Goal: Task Accomplishment & Management: Complete application form

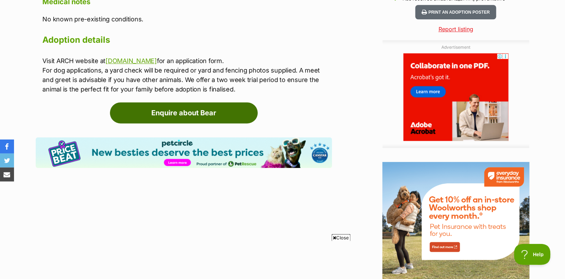
click at [197, 102] on link "Enquire about Bear" at bounding box center [184, 112] width 148 height 21
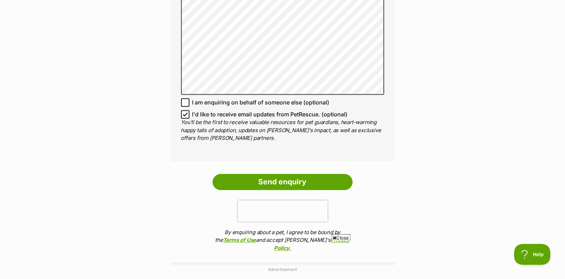
scroll to position [526, 0]
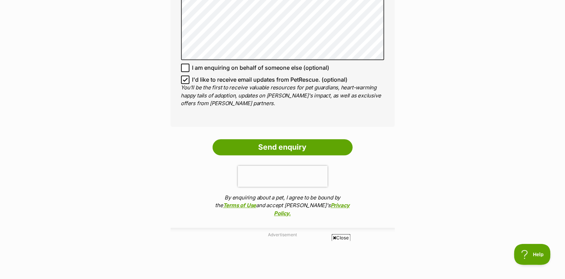
click at [185, 82] on icon at bounding box center [185, 79] width 5 height 5
click at [185, 84] on input "I'd like to receive email updates from PetRescue. (optional)" at bounding box center [185, 79] width 8 height 8
checkbox input "false"
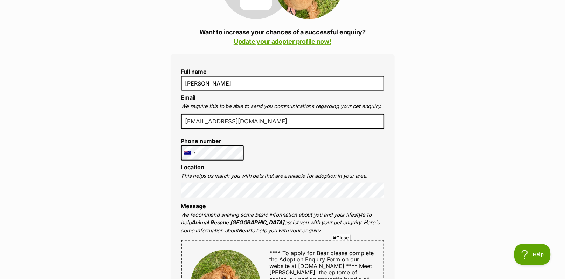
scroll to position [105, 0]
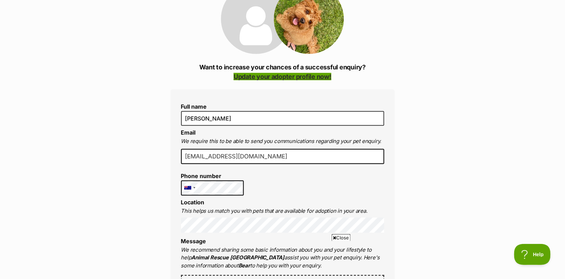
click at [282, 73] on link "Update your adopter profile now!" at bounding box center [283, 76] width 98 height 7
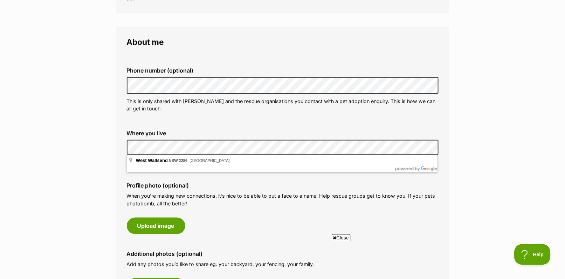
click at [222, 184] on label "Profile photo (optional)" at bounding box center [283, 185] width 312 height 6
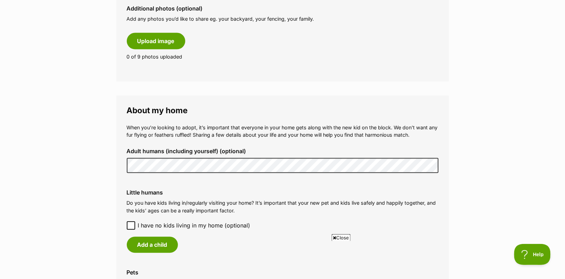
scroll to position [526, 0]
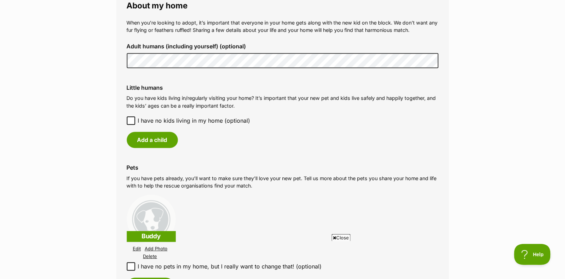
click at [130, 118] on icon at bounding box center [131, 120] width 5 height 5
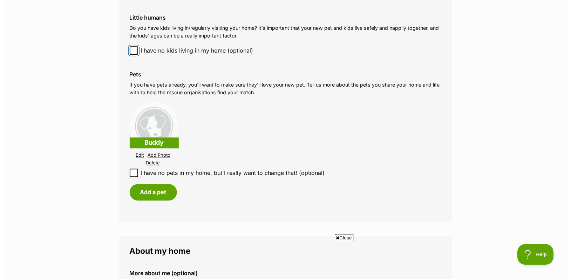
scroll to position [631, 0]
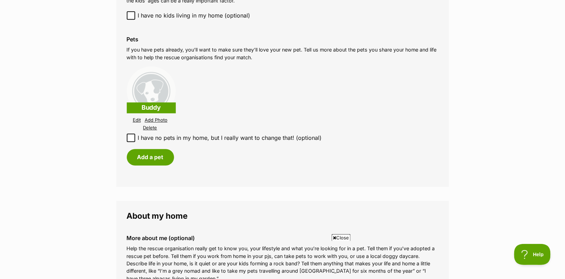
click at [158, 118] on link "Add Photo" at bounding box center [156, 119] width 23 height 5
click at [159, 117] on link "Add Photo" at bounding box center [156, 119] width 23 height 5
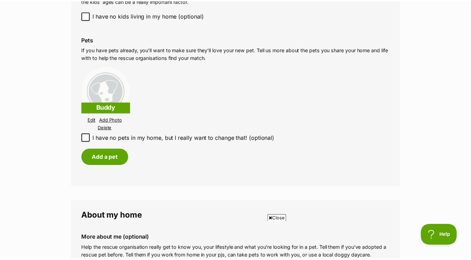
scroll to position [0, 0]
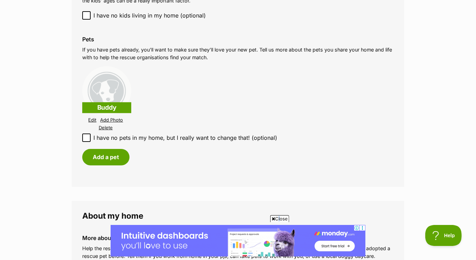
click at [277, 216] on span "Close" at bounding box center [279, 218] width 19 height 7
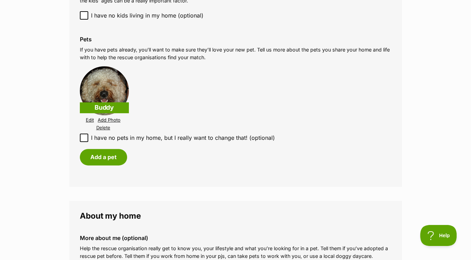
click at [111, 118] on link "Add Photo" at bounding box center [109, 119] width 23 height 5
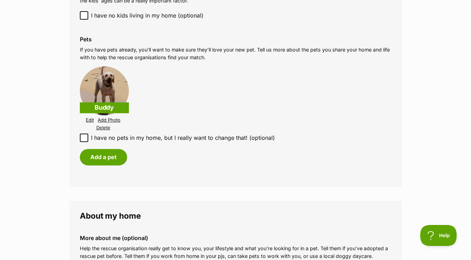
click at [110, 118] on link "Add Photo" at bounding box center [109, 119] width 23 height 5
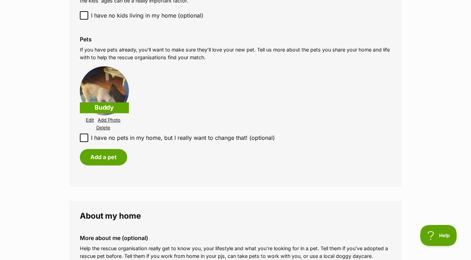
click at [111, 117] on link "Add Photo" at bounding box center [109, 119] width 23 height 5
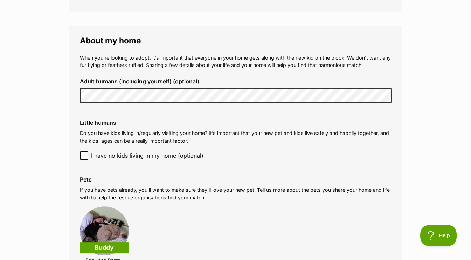
scroll to position [526, 0]
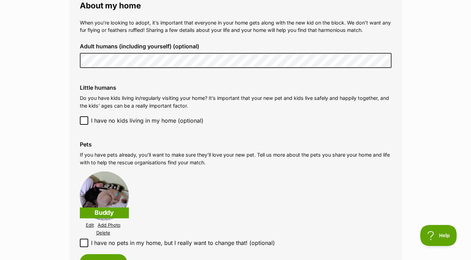
click at [112, 192] on img at bounding box center [104, 195] width 49 height 49
click at [91, 224] on link "Edit" at bounding box center [90, 224] width 8 height 5
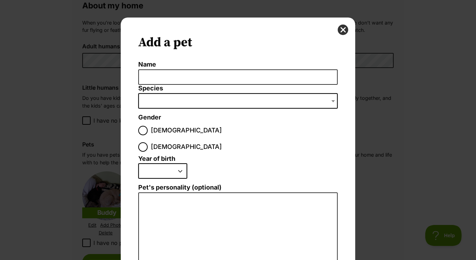
scroll to position [114, 0]
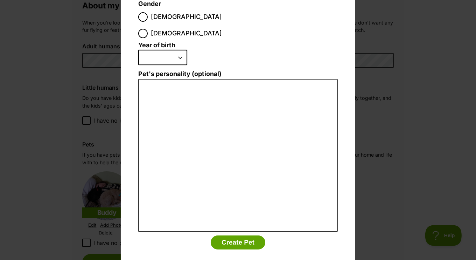
click at [400, 194] on div "Add a pet Name Species Bird Cat Dog Farm Animal Ferret Guinea Pig Horse Rabbit …" at bounding box center [238, 130] width 476 height 260
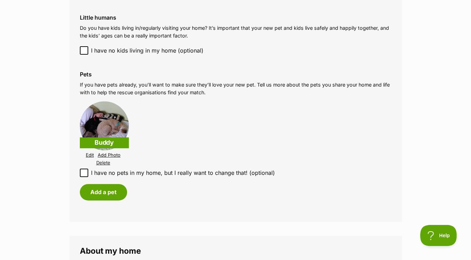
scroll to position [631, 0]
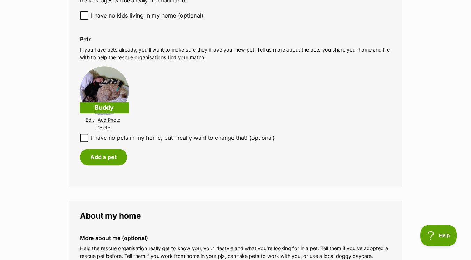
click at [109, 117] on link "Add Photo" at bounding box center [109, 119] width 23 height 5
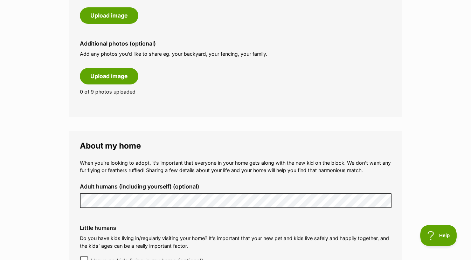
scroll to position [350, 0]
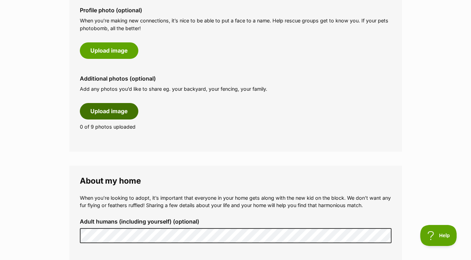
click at [111, 108] on button "Upload image" at bounding box center [109, 111] width 59 height 16
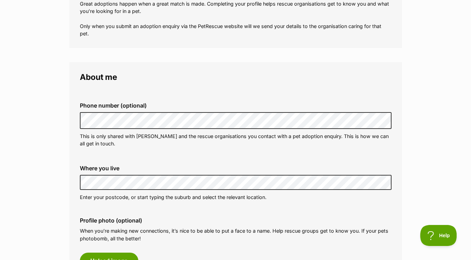
scroll to position [0, 0]
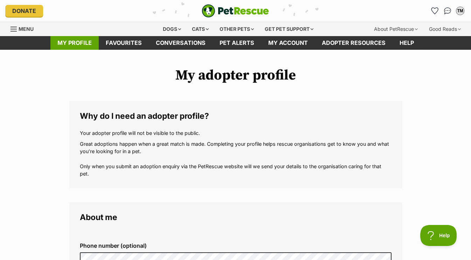
click at [73, 43] on link "My profile" at bounding box center [74, 43] width 48 height 14
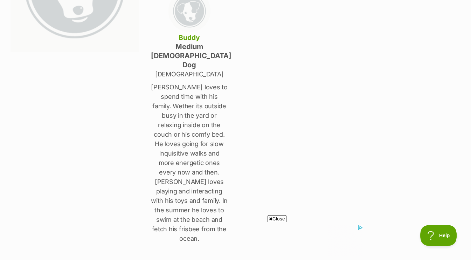
click at [208, 115] on p "Buddy loves to spend time with his family. Wether its outside busy in the yard …" at bounding box center [189, 162] width 77 height 161
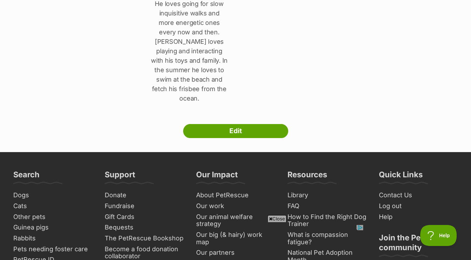
scroll to position [315, 0]
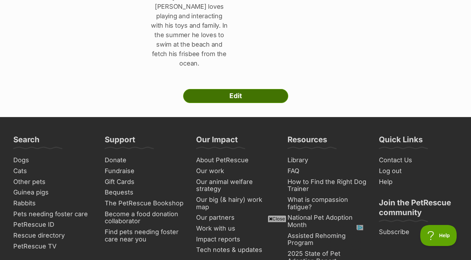
click at [238, 89] on link "Edit" at bounding box center [235, 96] width 105 height 14
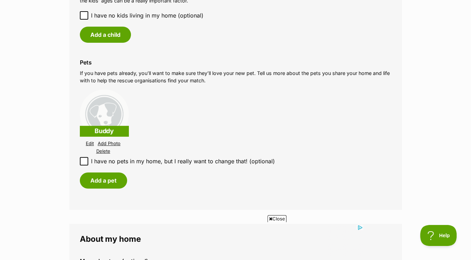
click at [110, 141] on link "Add Photo" at bounding box center [109, 143] width 23 height 5
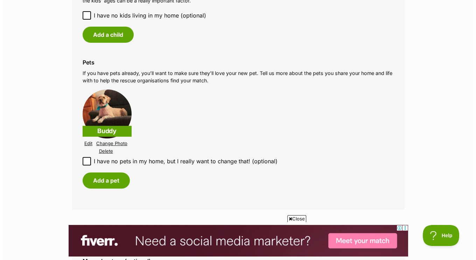
scroll to position [596, 0]
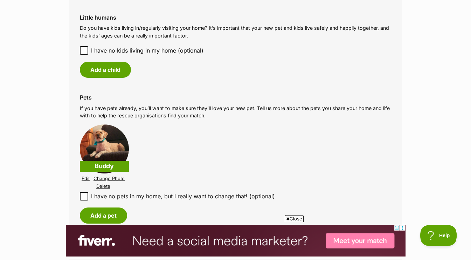
click at [107, 177] on link "Change Photo" at bounding box center [109, 178] width 31 height 5
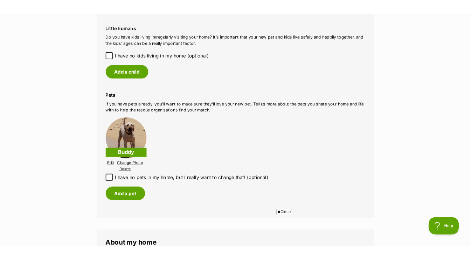
scroll to position [0, 0]
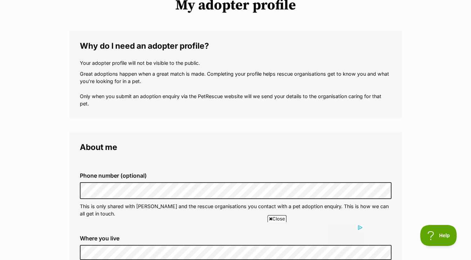
scroll to position [35, 0]
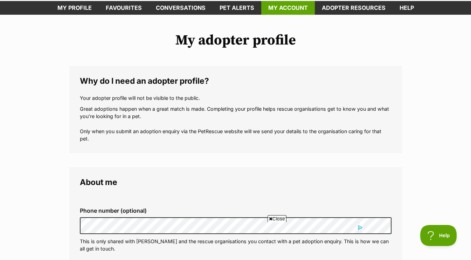
click at [283, 5] on link "My account" at bounding box center [288, 8] width 54 height 14
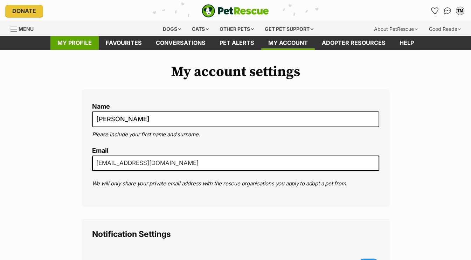
click at [70, 39] on link "My profile" at bounding box center [74, 43] width 48 height 14
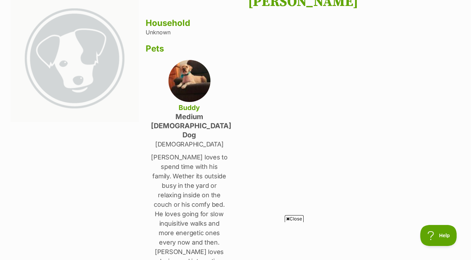
scroll to position [35, 0]
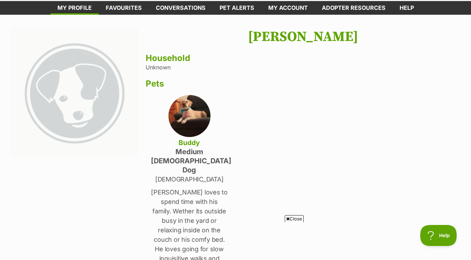
click at [74, 98] on img at bounding box center [75, 93] width 128 height 128
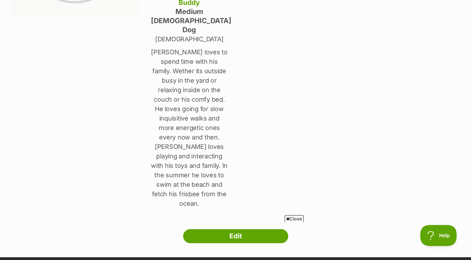
scroll to position [280, 0]
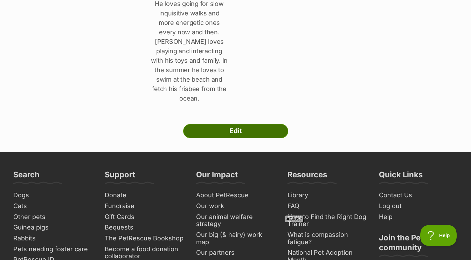
click at [236, 124] on link "Edit" at bounding box center [235, 131] width 105 height 14
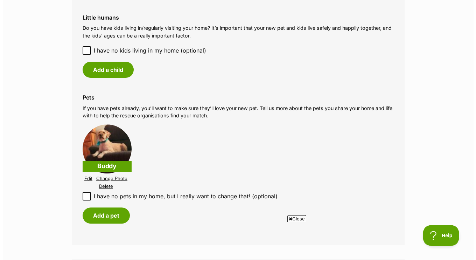
scroll to position [631, 0]
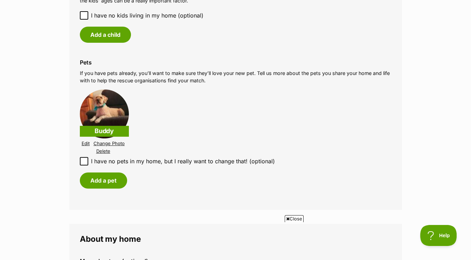
click at [113, 141] on link "Change Photo" at bounding box center [109, 143] width 31 height 5
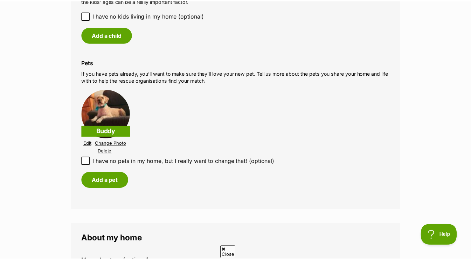
scroll to position [0, 0]
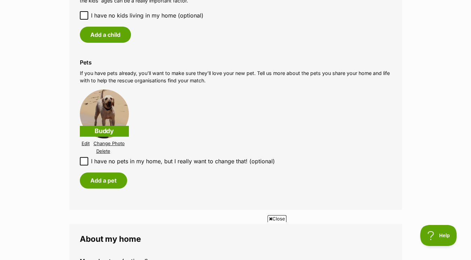
click at [359, 150] on li "Buddy Edit Change Photo Delete" at bounding box center [236, 122] width 312 height 69
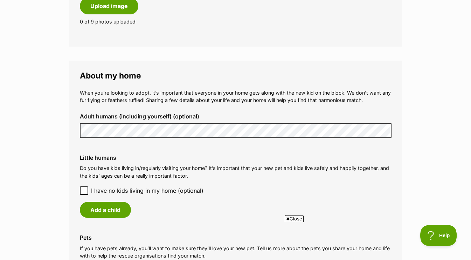
scroll to position [490, 0]
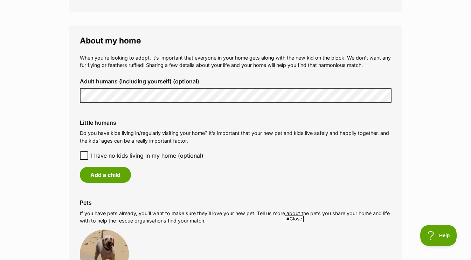
click at [226, 160] on div "Little humans Do you have kids living in/regularly visiting your home? It’s imp…" at bounding box center [235, 151] width 323 height 75
click at [83, 154] on icon at bounding box center [84, 155] width 5 height 5
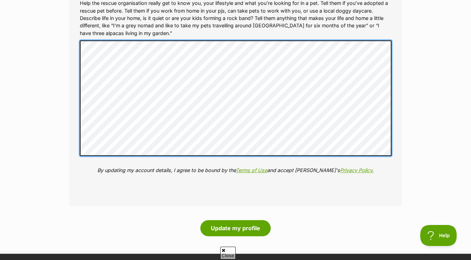
scroll to position [0, 0]
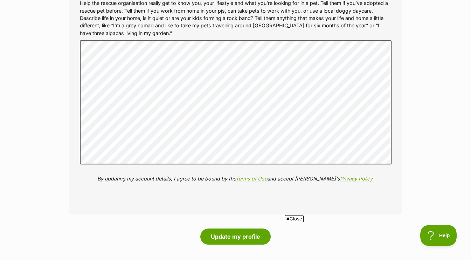
drag, startPoint x: 265, startPoint y: 169, endPoint x: 193, endPoint y: 39, distance: 148.5
click at [191, 36] on div "More about me (optional) Help the rescue organisation really get to know you, y…" at bounding box center [235, 91] width 323 height 215
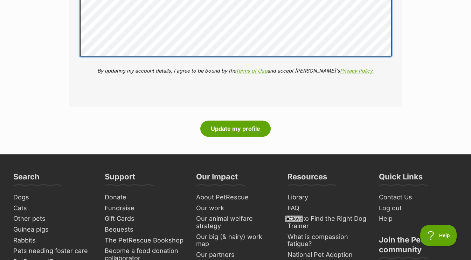
scroll to position [1086, 0]
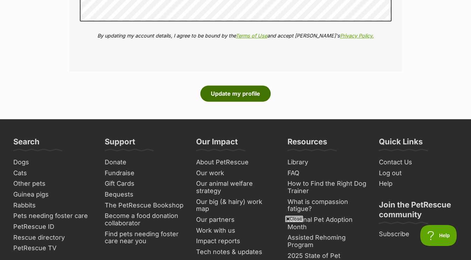
click at [229, 91] on button "Update my profile" at bounding box center [235, 93] width 70 height 16
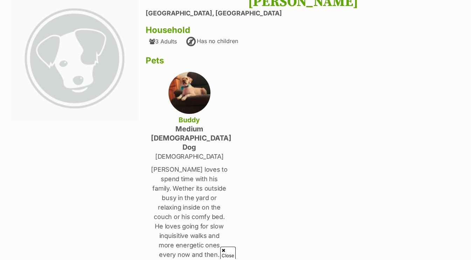
click at [189, 83] on img at bounding box center [190, 93] width 42 height 42
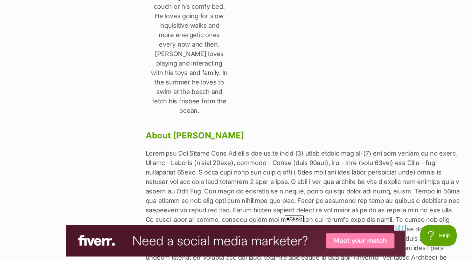
scroll to position [350, 0]
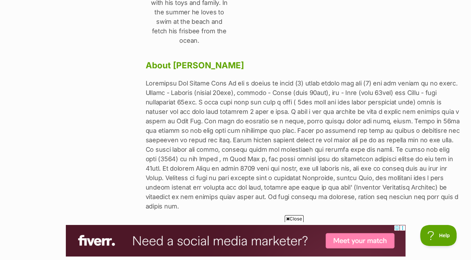
click at [232, 233] on link "Edit" at bounding box center [235, 240] width 105 height 14
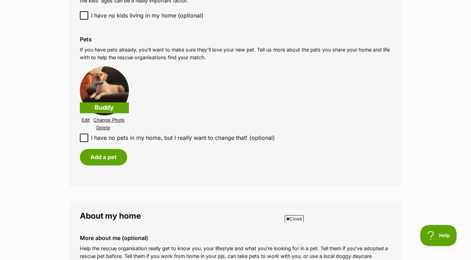
scroll to position [666, 0]
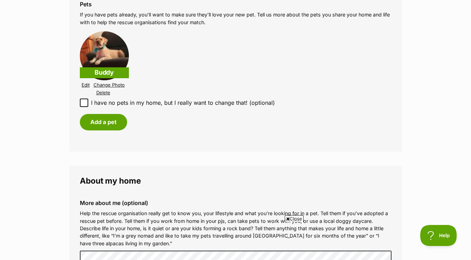
click at [105, 82] on link "Change Photo" at bounding box center [109, 84] width 31 height 5
click at [107, 83] on link "Change Photo" at bounding box center [109, 84] width 31 height 5
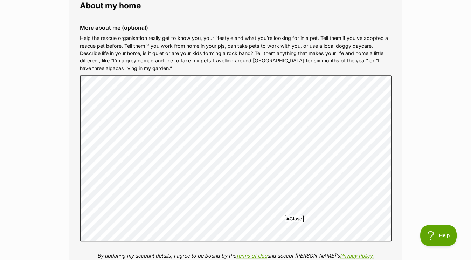
scroll to position [1016, 0]
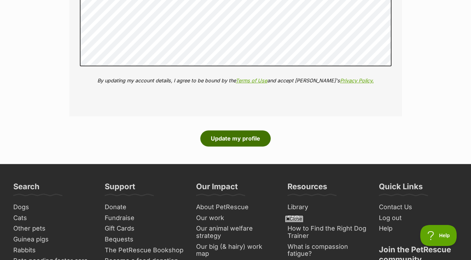
click at [238, 136] on button "Update my profile" at bounding box center [235, 138] width 70 height 16
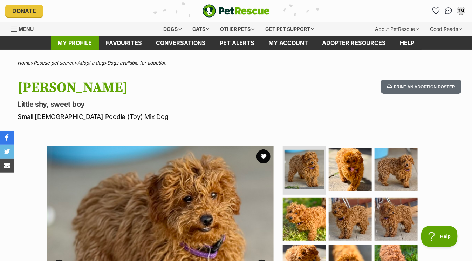
click at [80, 37] on link "My profile" at bounding box center [75, 43] width 48 height 14
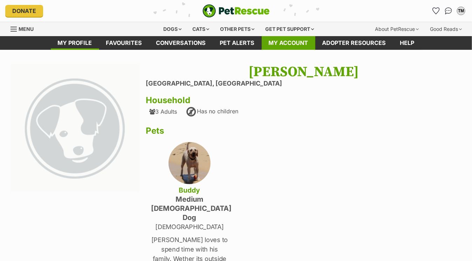
click at [286, 39] on link "My account" at bounding box center [289, 43] width 54 height 14
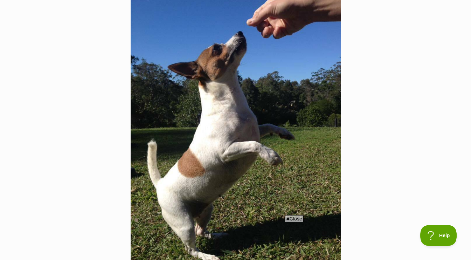
scroll to position [771, 0]
